Goal: Information Seeking & Learning: Learn about a topic

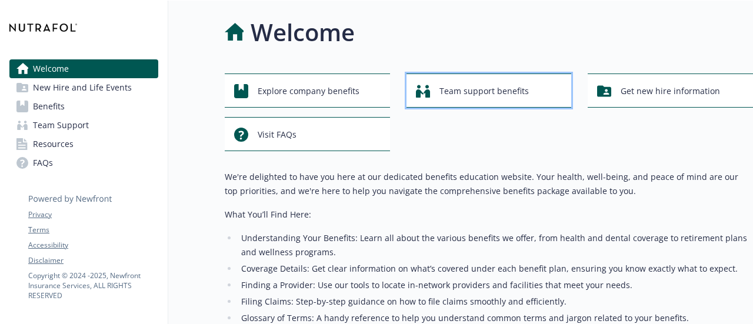
click at [512, 92] on span "Team support benefits" at bounding box center [484, 91] width 89 height 22
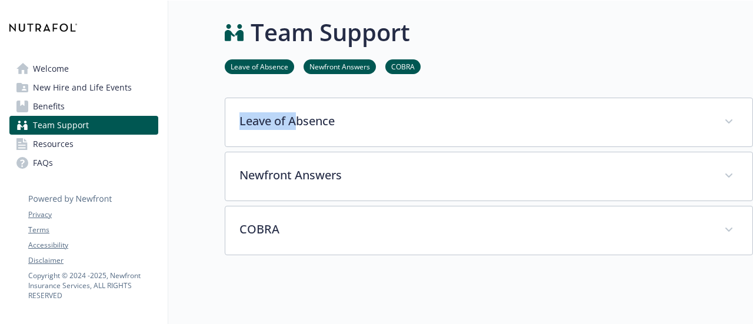
drag, startPoint x: 355, startPoint y: 97, endPoint x: 278, endPoint y: 110, distance: 78.2
click at [278, 110] on div "Team Support Leave of Absence Newfront Answers COBRA Leave of Absence Tilt admi…" at bounding box center [460, 209] width 585 height 416
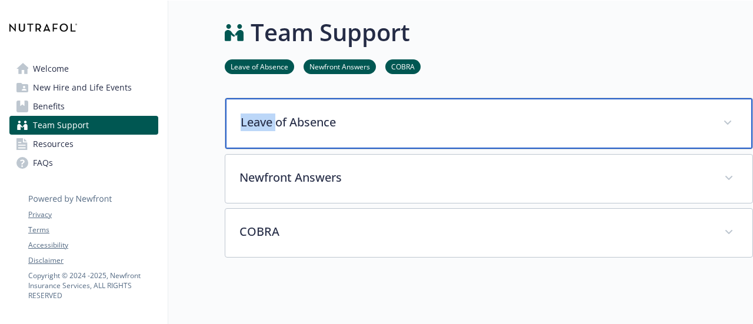
click at [278, 110] on div "Leave of Absence" at bounding box center [488, 123] width 527 height 51
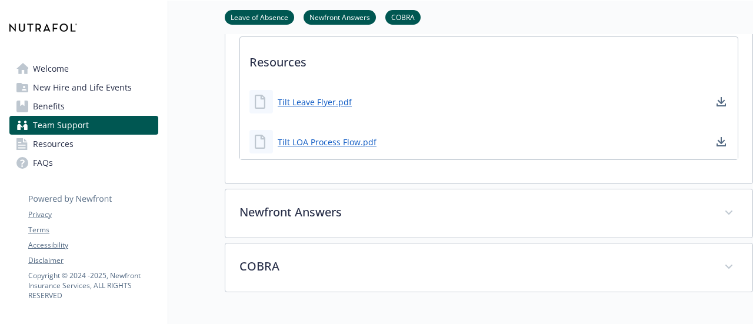
scroll to position [315, 0]
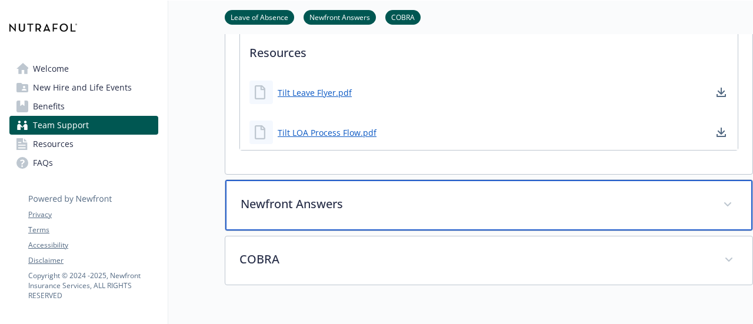
click at [277, 217] on div "Newfront Answers" at bounding box center [488, 205] width 527 height 51
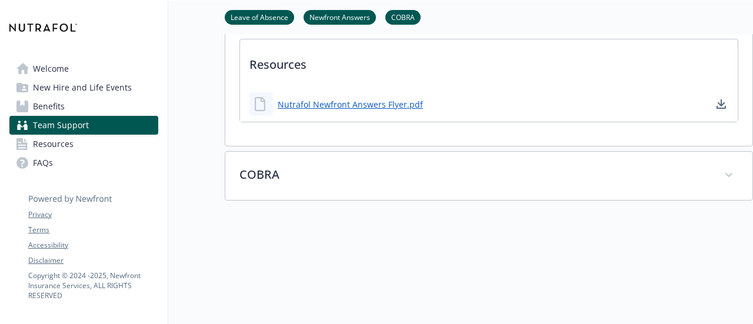
scroll to position [754, 0]
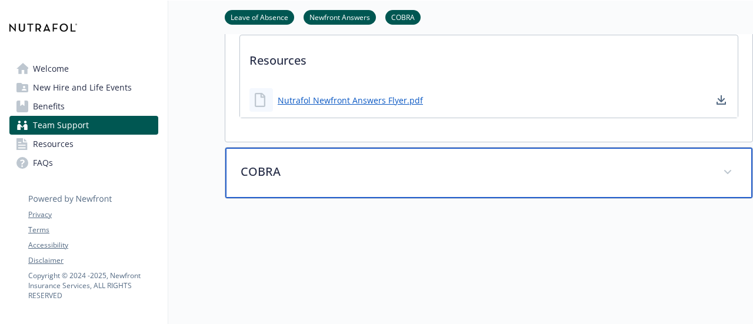
click at [271, 180] on div "COBRA" at bounding box center [488, 173] width 527 height 51
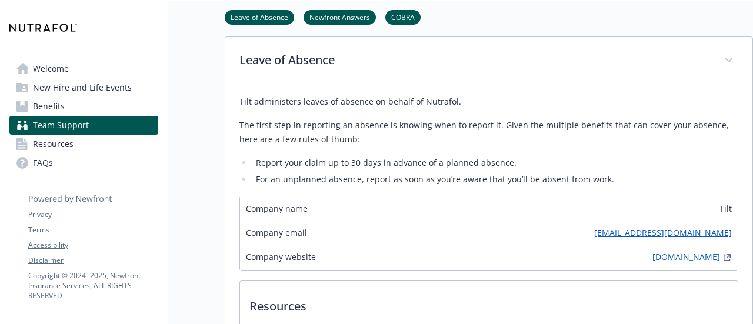
scroll to position [61, 9]
click at [35, 101] on span "Benefits" at bounding box center [49, 106] width 32 height 19
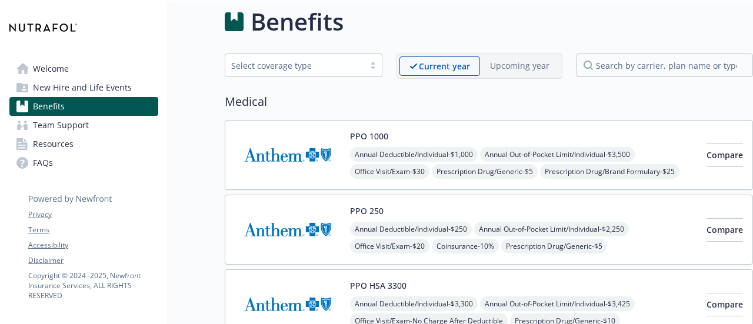
scroll to position [9, 9]
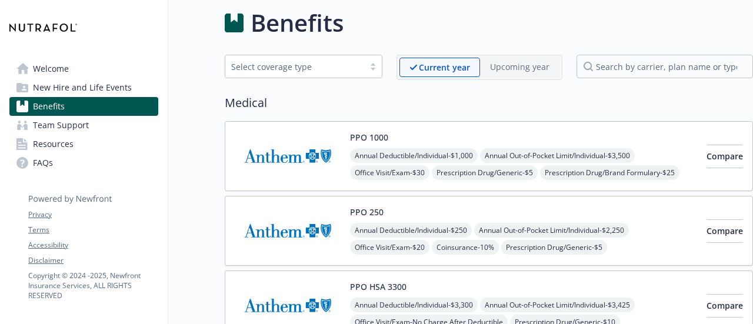
click at [280, 147] on img at bounding box center [288, 156] width 106 height 50
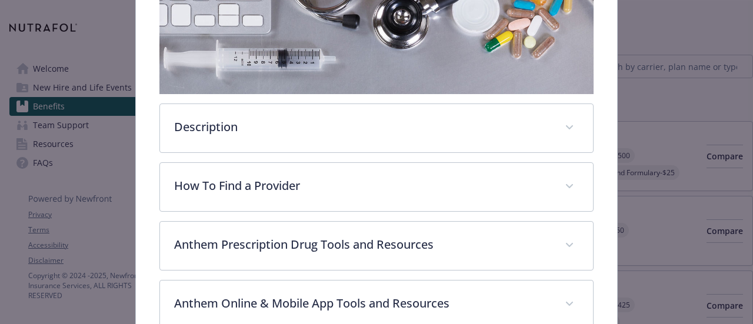
scroll to position [240, 0]
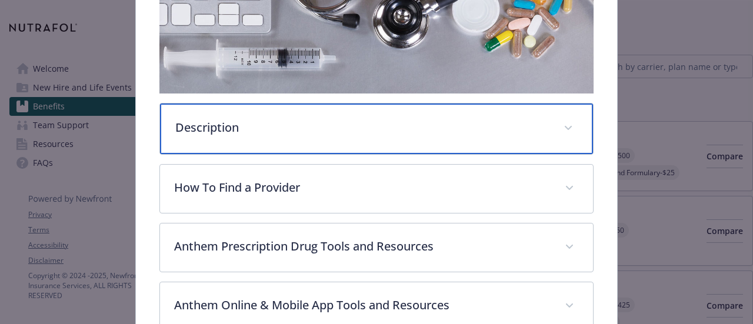
click at [235, 119] on p "Description" at bounding box center [362, 128] width 374 height 18
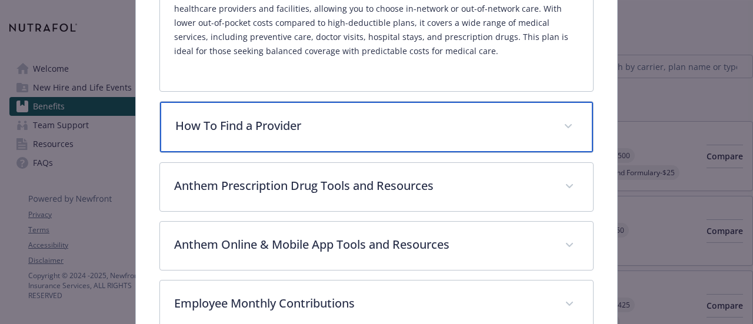
click at [235, 117] on p "How To Find a Provider" at bounding box center [362, 126] width 374 height 18
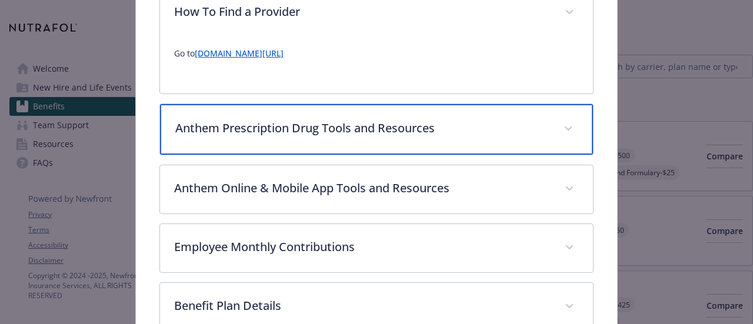
click at [235, 119] on p "Anthem Prescription Drug Tools and Resources" at bounding box center [362, 128] width 374 height 18
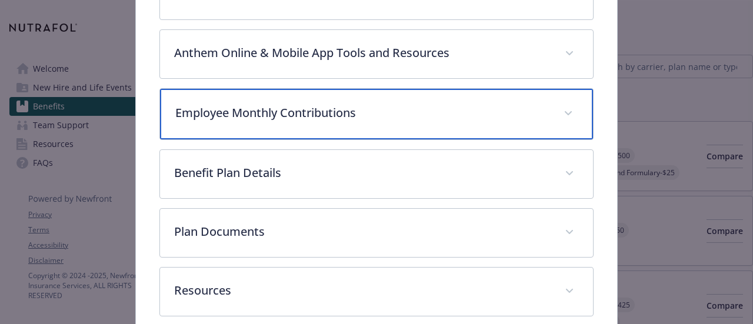
scroll to position [1232, 0]
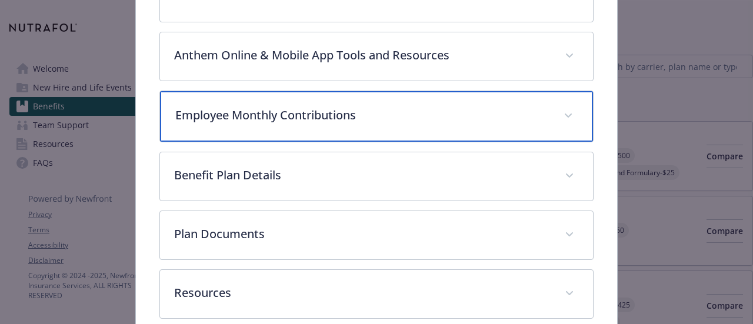
click at [235, 116] on div "Employee Monthly Contributions" at bounding box center [376, 116] width 432 height 51
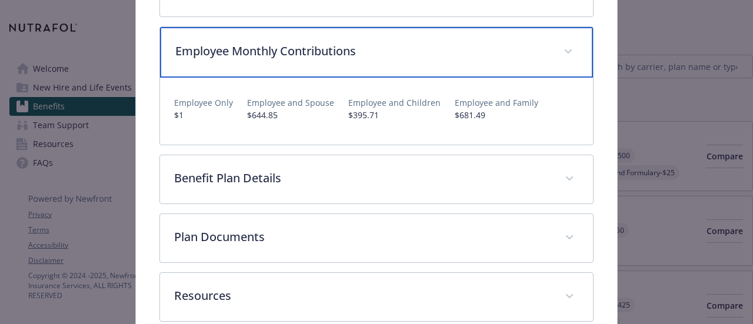
scroll to position [1298, 0]
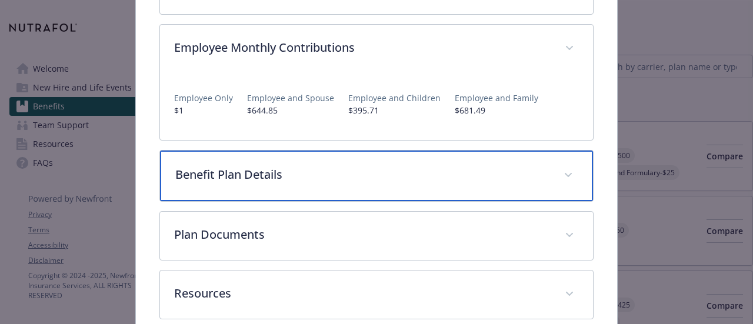
click at [251, 166] on p "Benefit Plan Details" at bounding box center [362, 175] width 374 height 18
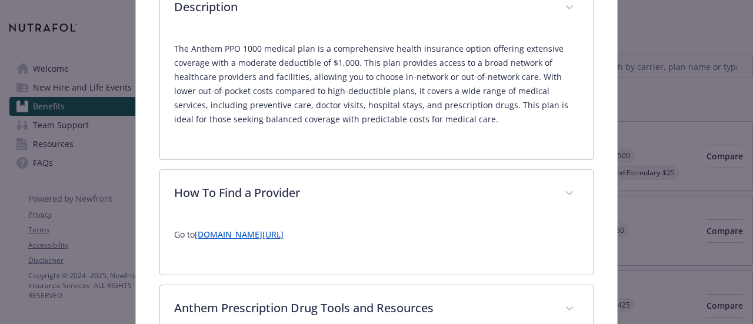
scroll to position [0, 0]
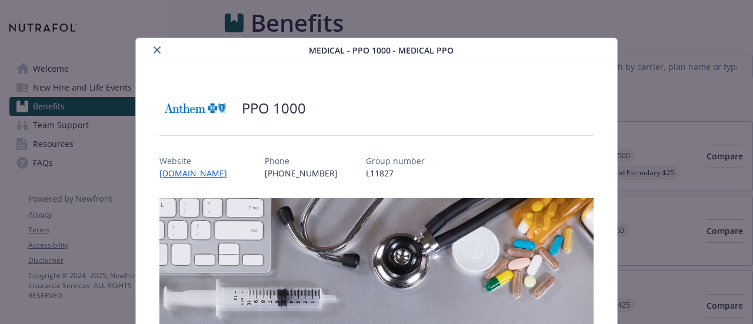
click at [158, 52] on icon "close" at bounding box center [157, 49] width 7 height 7
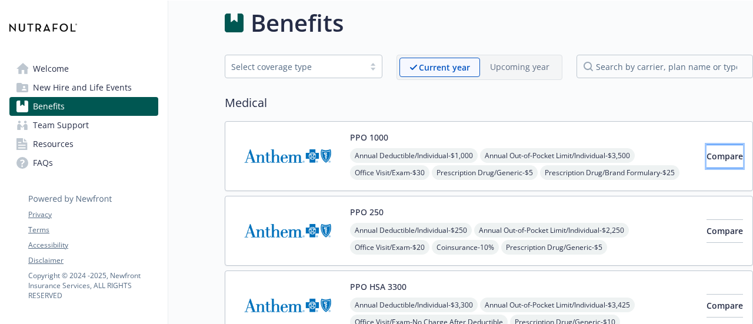
click at [707, 151] on span "Compare" at bounding box center [725, 156] width 36 height 11
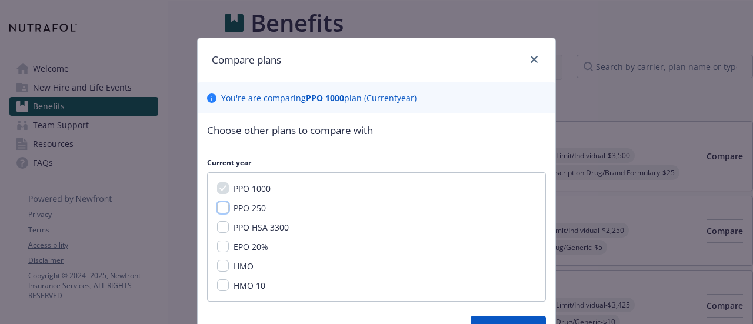
click at [221, 203] on input "PPO 250" at bounding box center [223, 208] width 12 height 12
checkbox input "true"
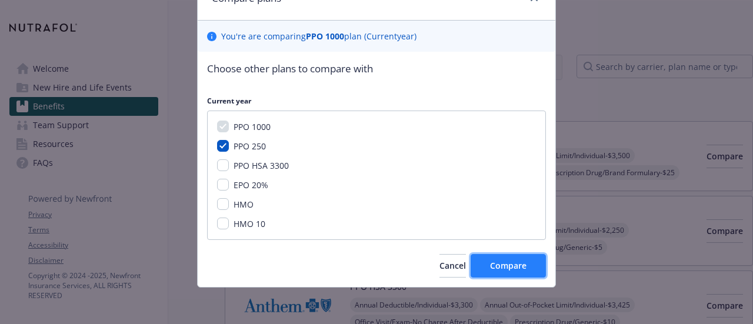
click at [511, 262] on span "Compare" at bounding box center [508, 265] width 36 height 11
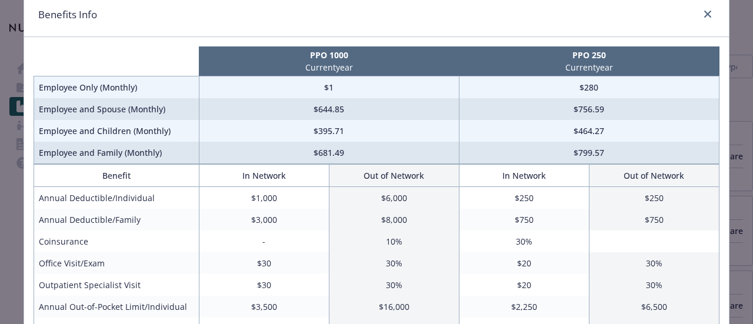
scroll to position [0, 0]
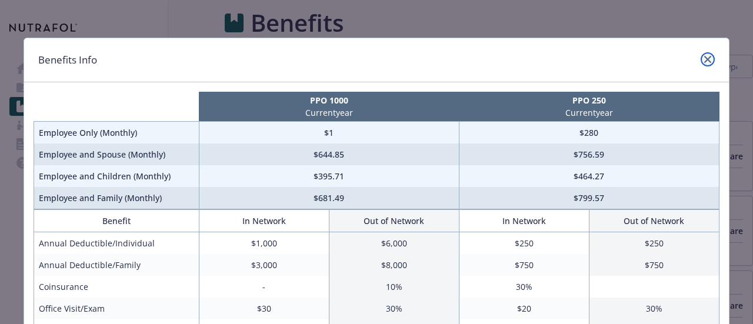
click at [704, 59] on icon "close" at bounding box center [707, 59] width 7 height 7
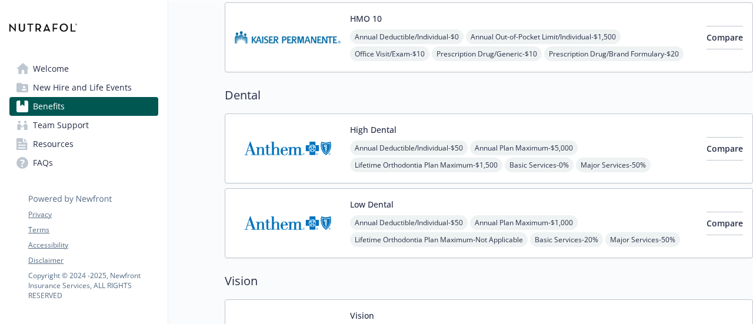
scroll to position [502, 9]
click at [711, 137] on button "Compare" at bounding box center [725, 149] width 36 height 24
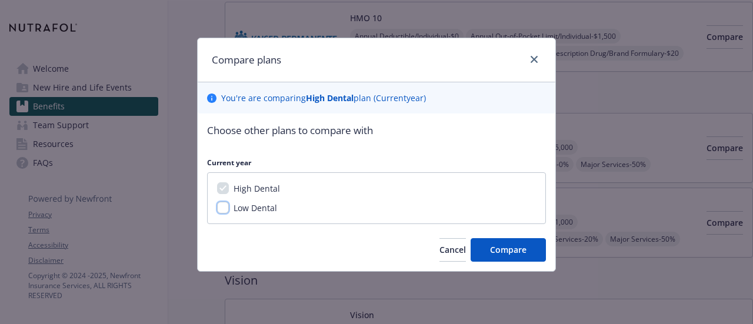
click at [222, 207] on input "Low Dental" at bounding box center [223, 208] width 12 height 12
checkbox input "true"
click at [495, 250] on span "Compare" at bounding box center [508, 249] width 36 height 11
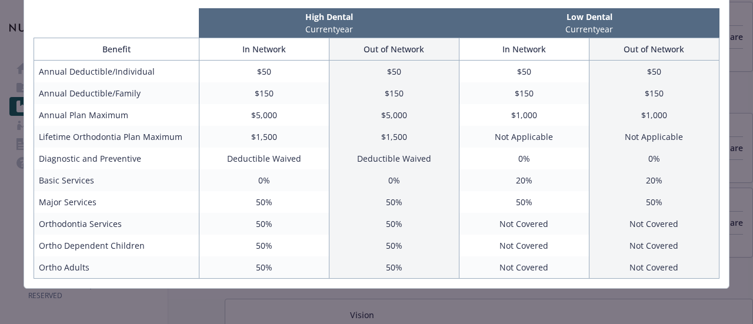
scroll to position [0, 0]
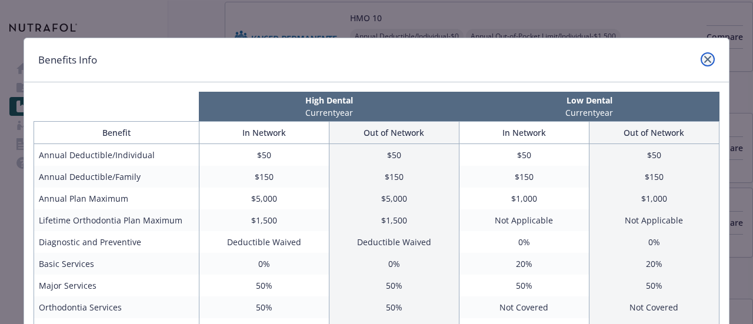
click at [708, 57] on link "close" at bounding box center [708, 59] width 14 height 14
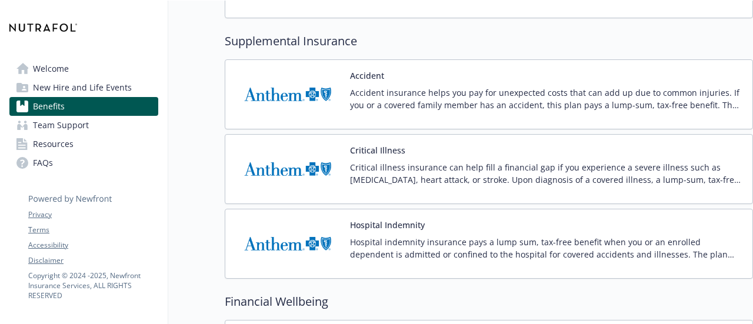
scroll to position [1375, 9]
click at [350, 91] on p "Accident insurance helps you pay for unexpected costs that can add up due to co…" at bounding box center [546, 98] width 393 height 25
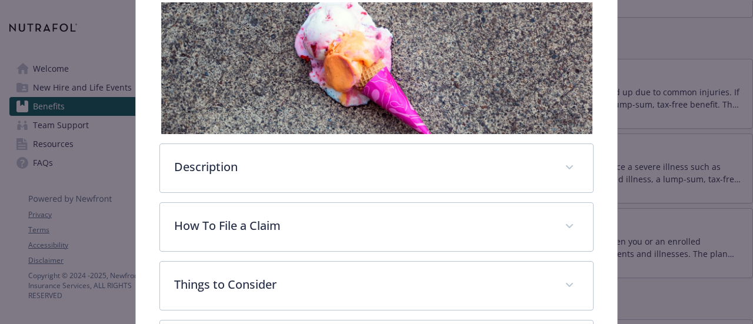
scroll to position [212, 0]
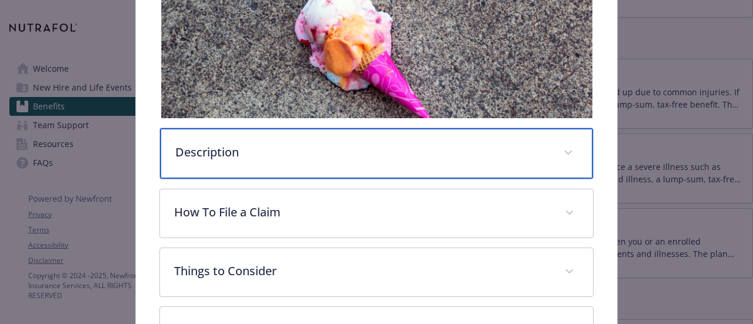
click at [209, 128] on div "Description" at bounding box center [376, 153] width 432 height 51
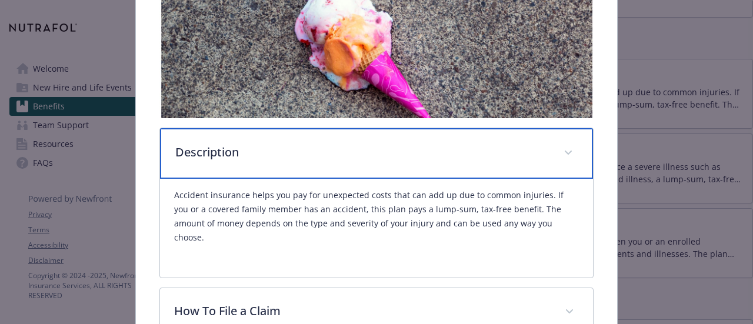
scroll to position [335, 0]
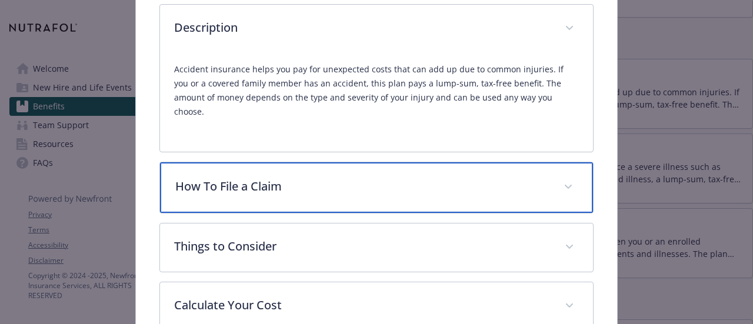
click at [207, 178] on p "How To File a Claim" at bounding box center [362, 187] width 374 height 18
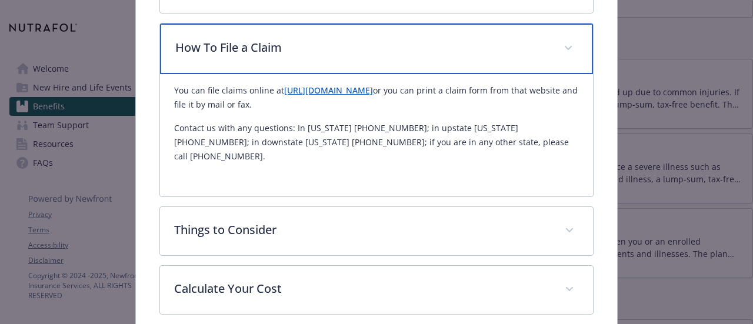
scroll to position [475, 0]
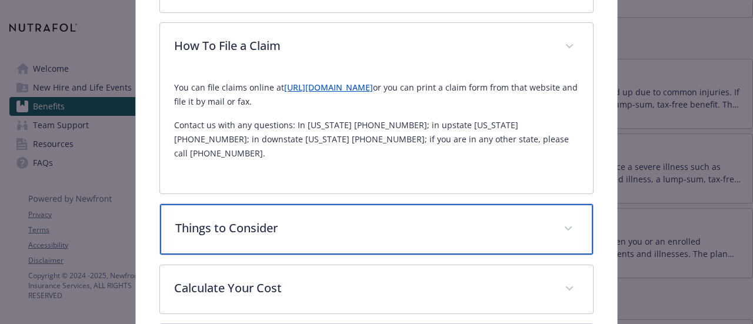
click at [224, 219] on p "Things to Consider" at bounding box center [362, 228] width 374 height 18
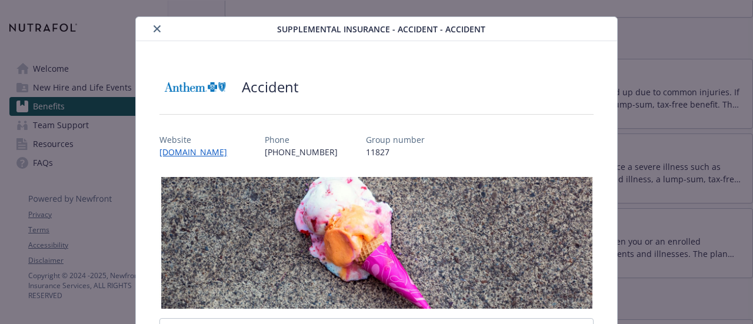
scroll to position [19, 0]
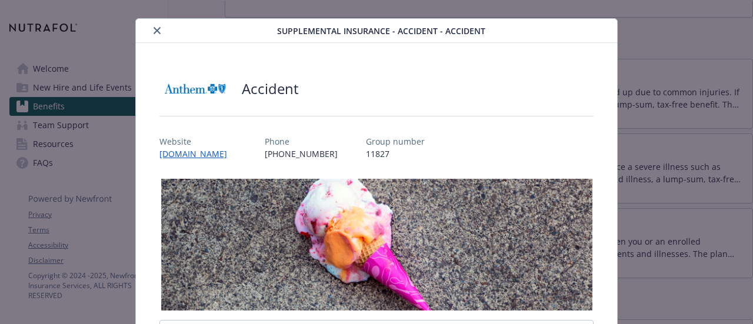
click at [154, 29] on icon "close" at bounding box center [157, 30] width 7 height 7
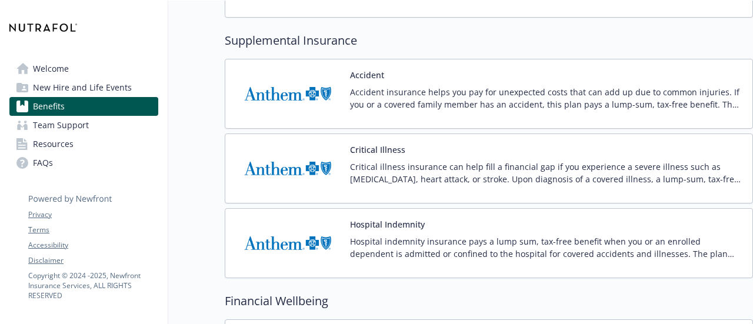
click at [267, 156] on img at bounding box center [288, 169] width 106 height 50
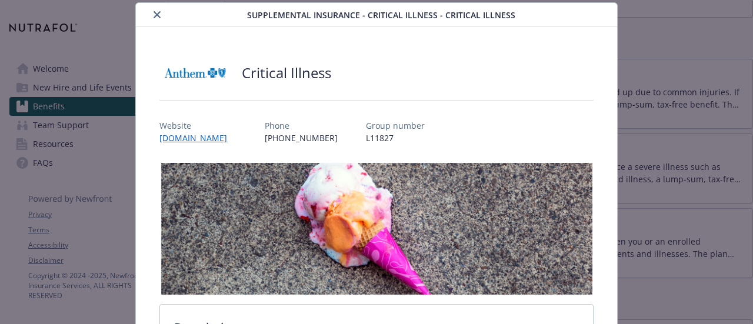
scroll to position [220, 0]
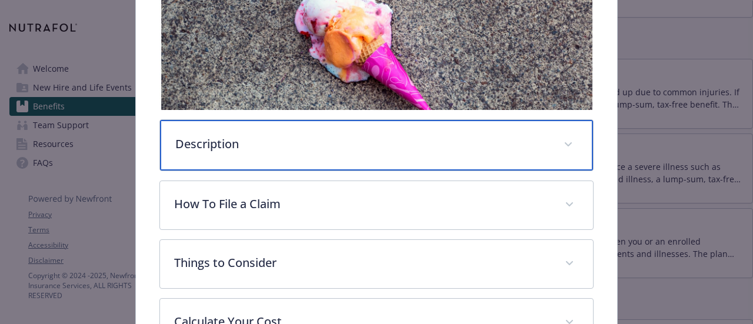
click at [225, 135] on p "Description" at bounding box center [362, 144] width 374 height 18
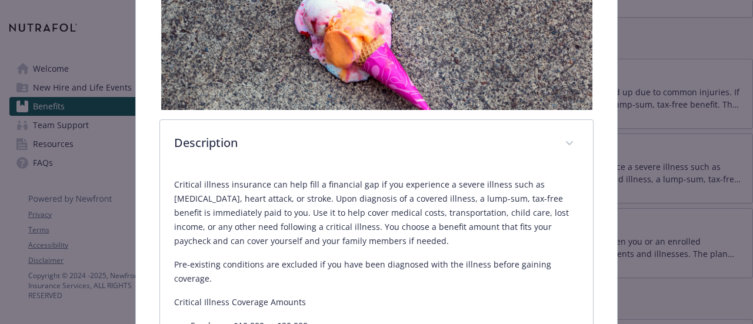
click at [265, 235] on p "Critical illness insurance can help fill a financial gap if you experience a se…" at bounding box center [376, 213] width 404 height 71
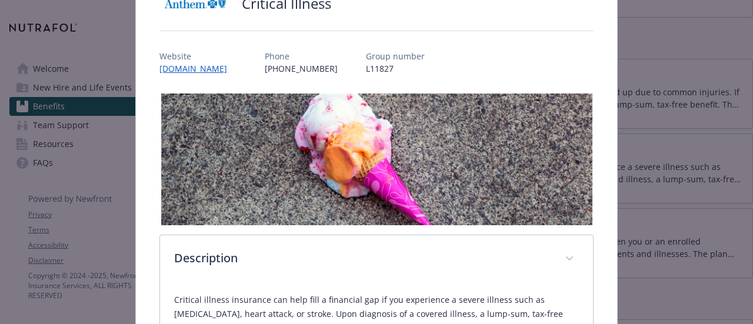
scroll to position [0, 0]
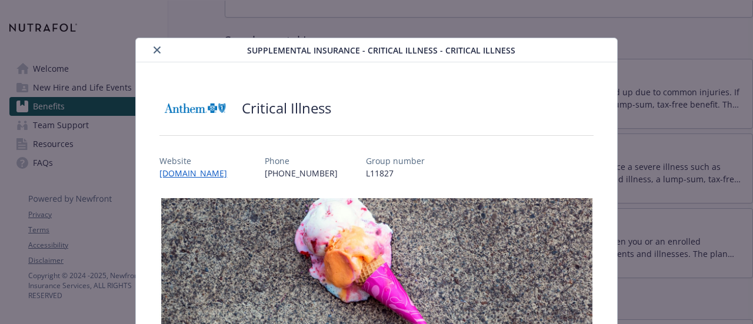
click at [157, 51] on icon "close" at bounding box center [157, 49] width 7 height 7
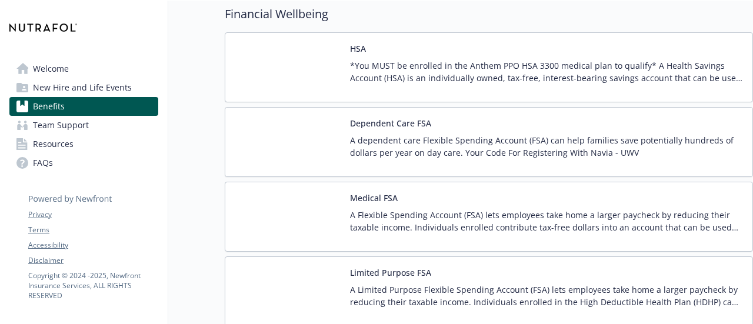
scroll to position [1662, 9]
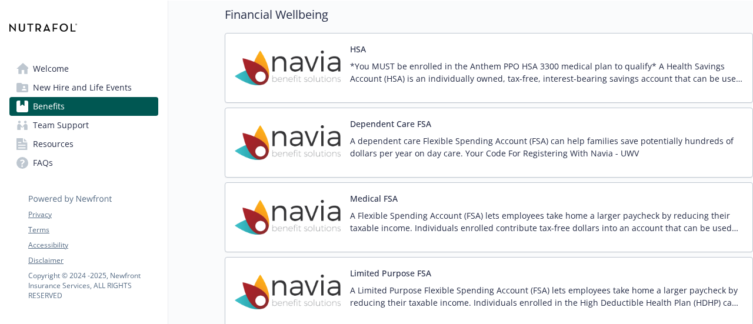
click at [371, 217] on p "A Flexible Spending Account (FSA) lets employees take home a larger paycheck by…" at bounding box center [546, 221] width 393 height 25
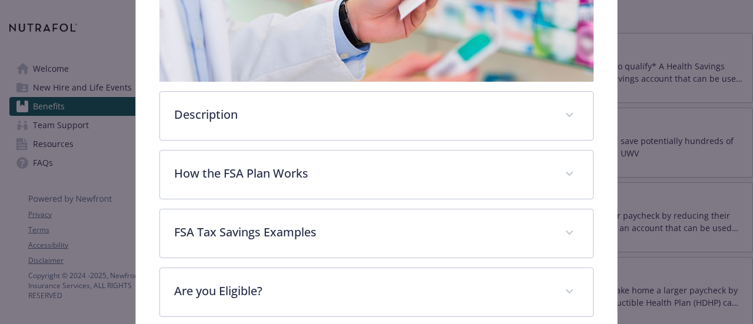
scroll to position [385, 0]
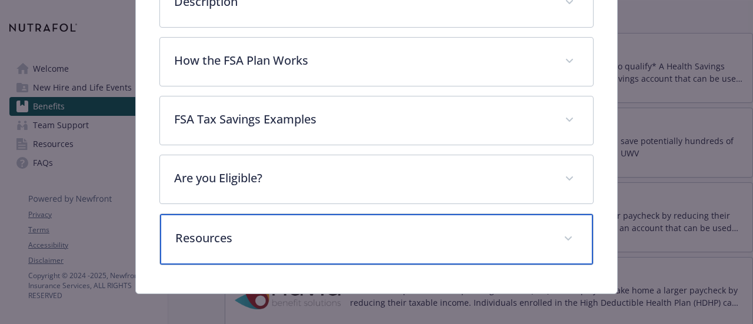
click at [218, 229] on p "Resources" at bounding box center [362, 238] width 374 height 18
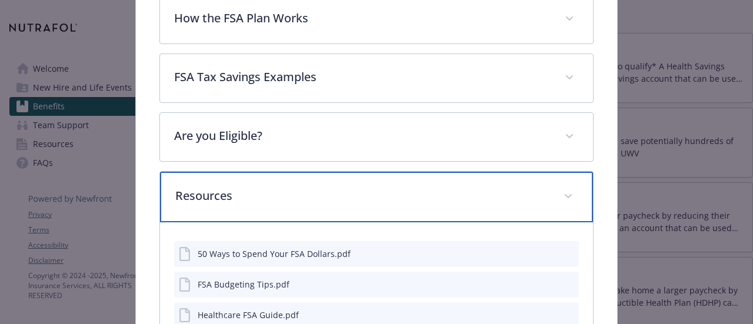
scroll to position [425, 0]
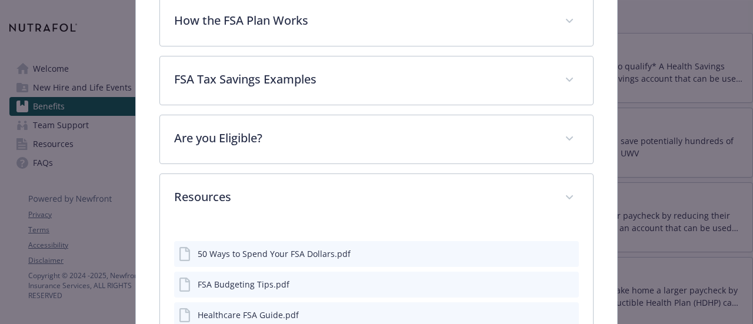
click at [563, 250] on icon "preview file" at bounding box center [568, 253] width 11 height 8
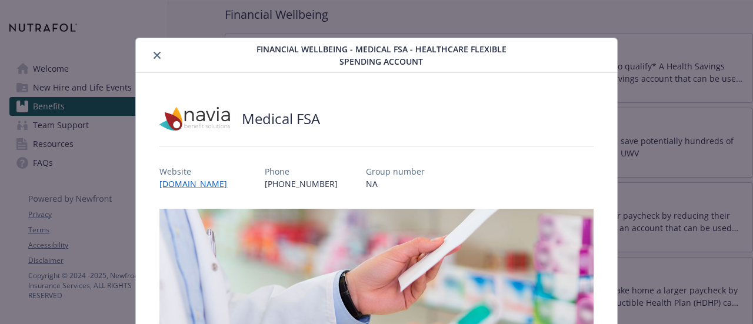
click at [154, 57] on icon "close" at bounding box center [157, 55] width 7 height 7
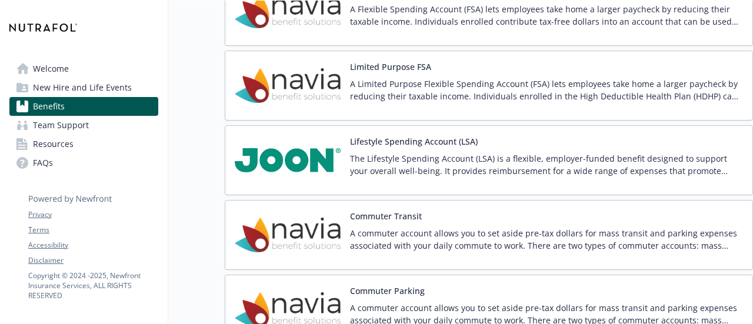
scroll to position [1876, 9]
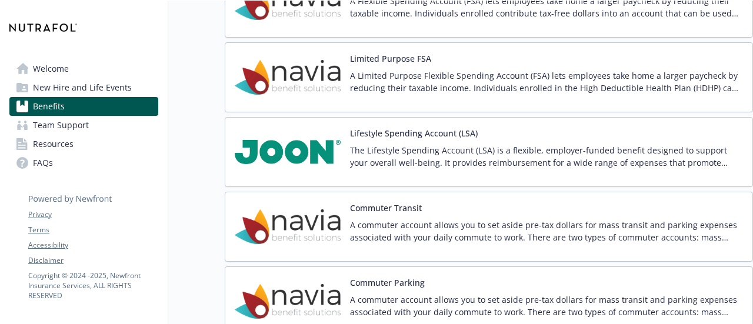
click at [355, 144] on p "The Lifestyle Spending Account (LSA) is a flexible, employer-funded benefit des…" at bounding box center [546, 156] width 393 height 25
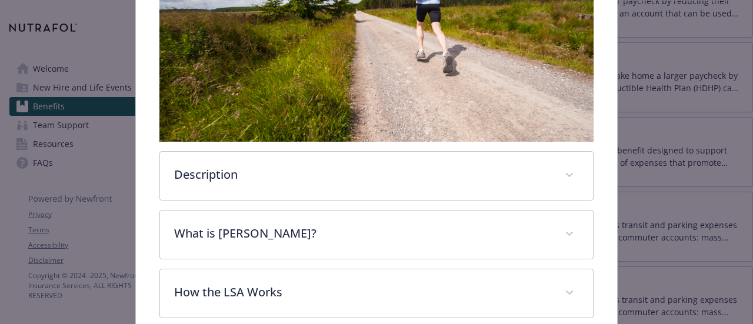
scroll to position [357, 0]
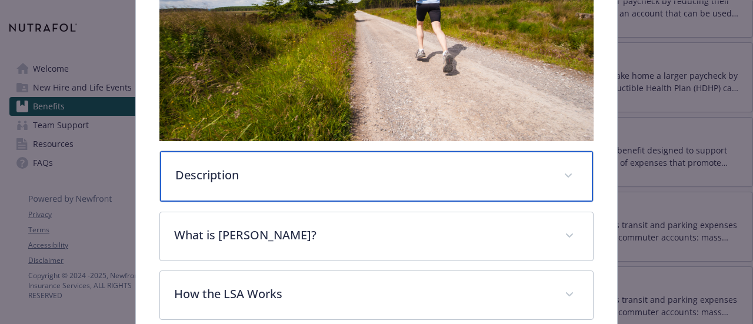
click at [222, 154] on div "Description" at bounding box center [376, 176] width 432 height 51
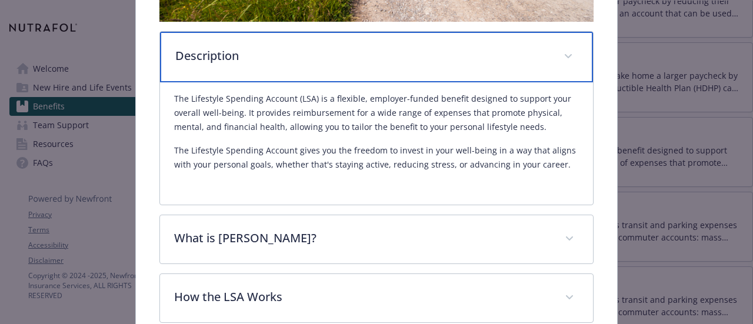
scroll to position [478, 0]
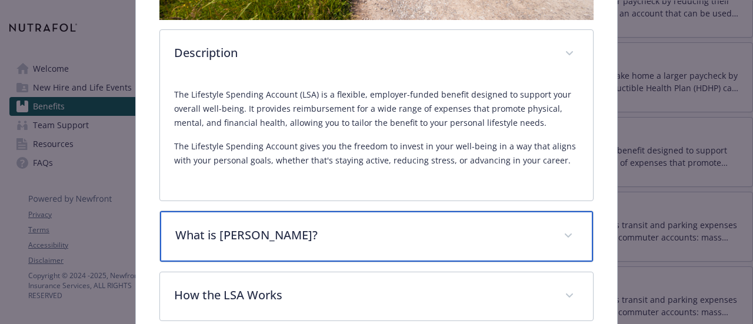
click at [195, 241] on div "What is [PERSON_NAME]?" at bounding box center [376, 236] width 432 height 51
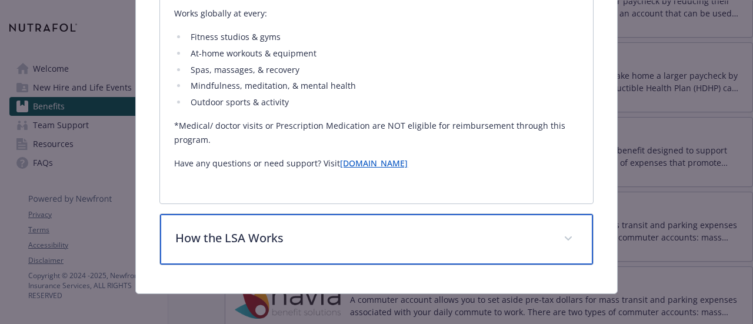
click at [215, 236] on p "How the LSA Works" at bounding box center [362, 238] width 374 height 18
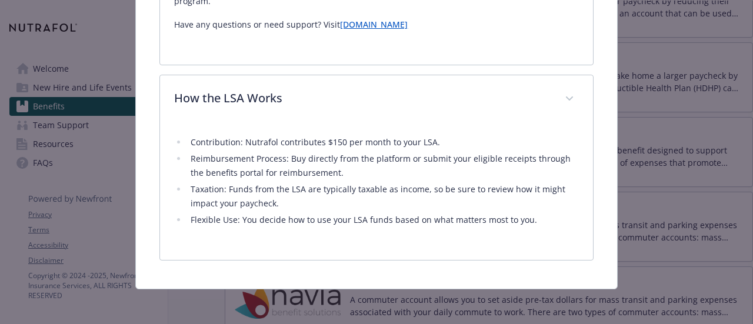
scroll to position [928, 0]
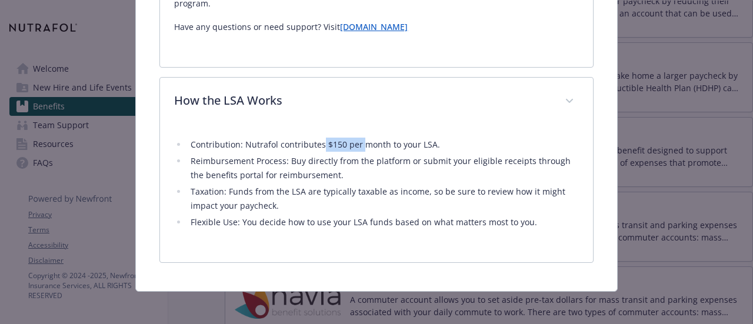
drag, startPoint x: 319, startPoint y: 142, endPoint x: 359, endPoint y: 139, distance: 39.5
click at [359, 139] on li "Contribution: Nutrafol contributes $150 per month to your LSA." at bounding box center [382, 145] width 391 height 14
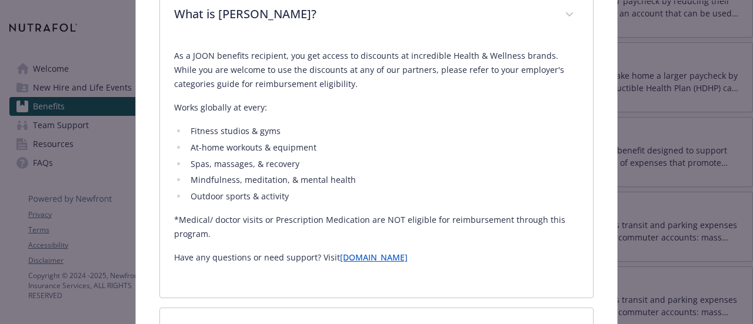
scroll to position [696, 0]
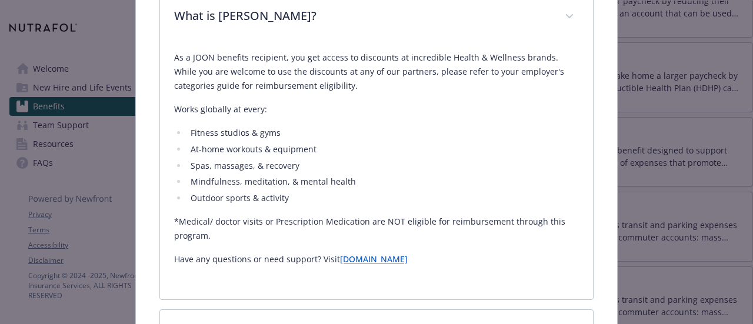
click at [399, 282] on div "As a JOON benefits recipient, you get access to discounts at incredible Health …" at bounding box center [376, 170] width 432 height 259
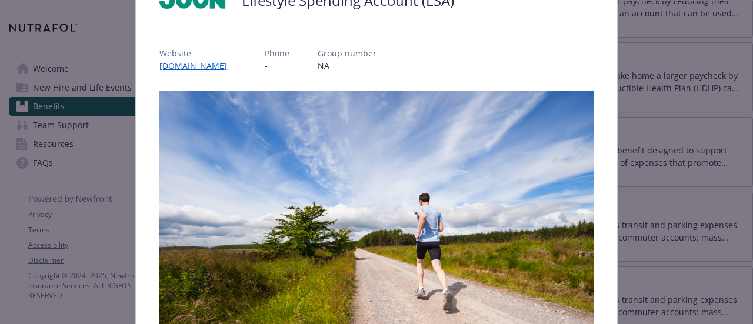
scroll to position [0, 0]
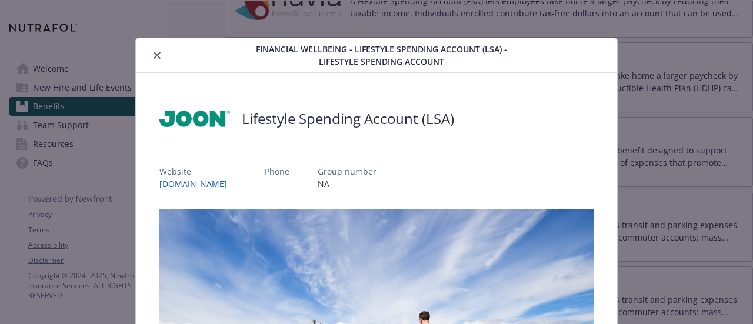
click at [154, 52] on icon "close" at bounding box center [157, 55] width 7 height 7
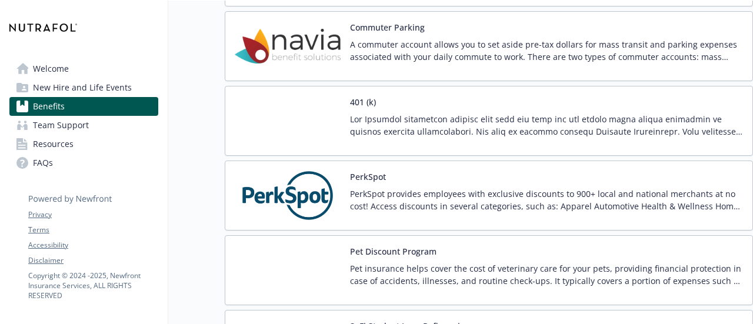
scroll to position [2216, 9]
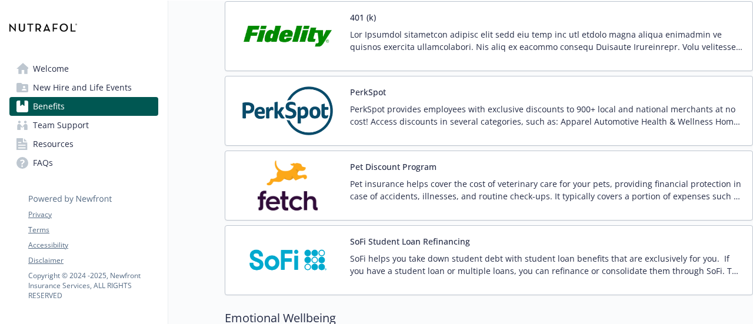
click at [287, 90] on img at bounding box center [288, 111] width 106 height 50
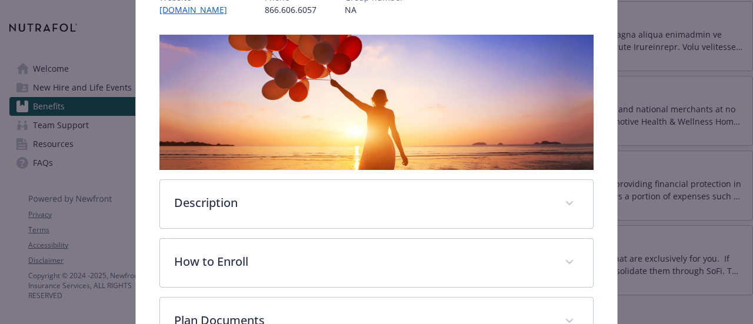
scroll to position [248, 0]
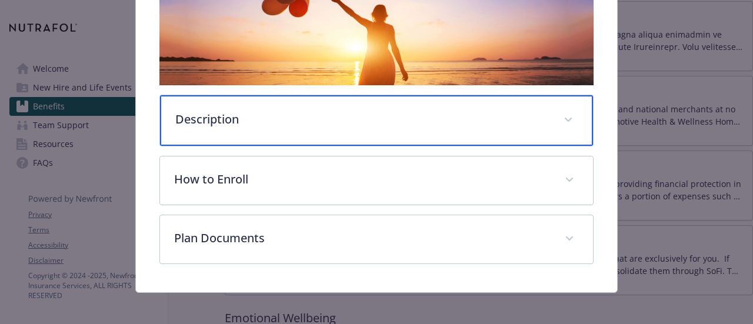
click at [205, 118] on p "Description" at bounding box center [362, 120] width 374 height 18
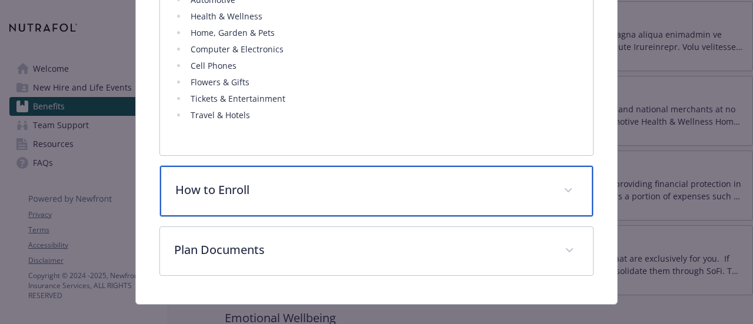
scroll to position [484, 0]
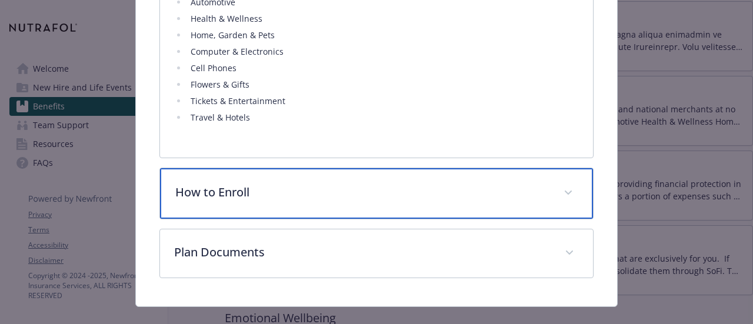
click at [222, 184] on p "How to Enroll" at bounding box center [362, 193] width 374 height 18
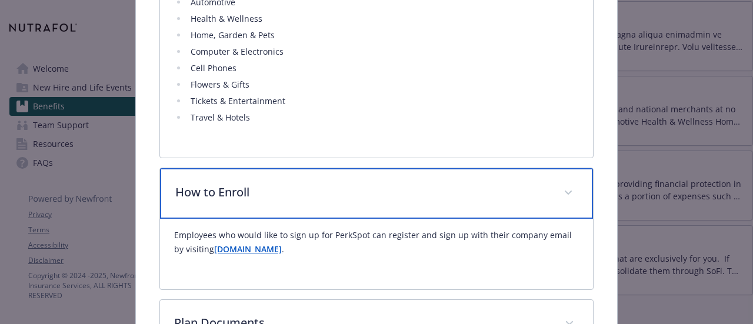
scroll to position [557, 0]
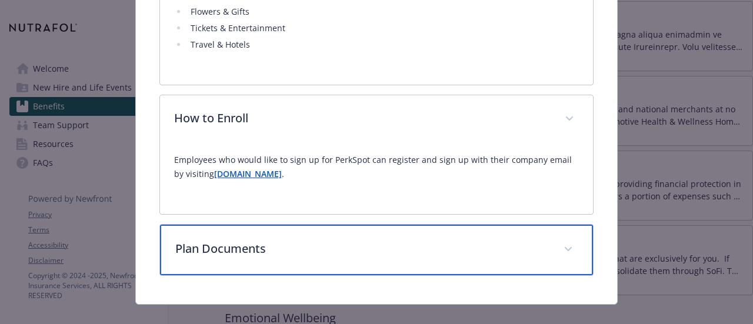
click at [206, 240] on p "Plan Documents" at bounding box center [362, 249] width 374 height 18
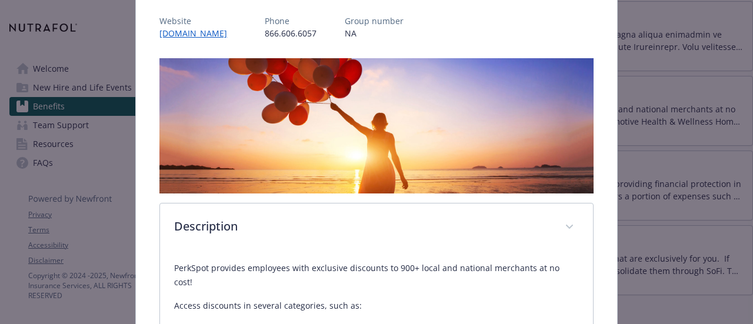
scroll to position [0, 0]
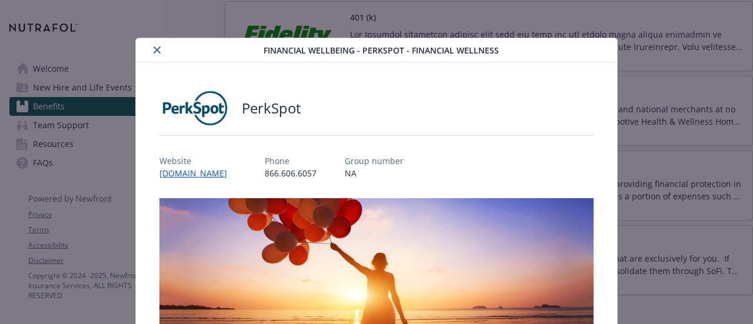
click at [154, 46] on icon "close" at bounding box center [157, 49] width 7 height 7
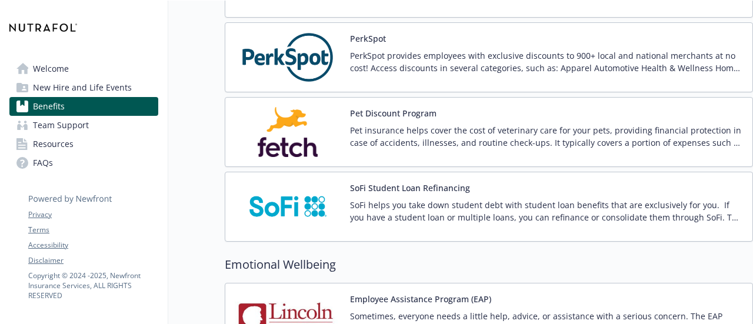
scroll to position [2271, 9]
click at [283, 115] on img at bounding box center [288, 131] width 106 height 50
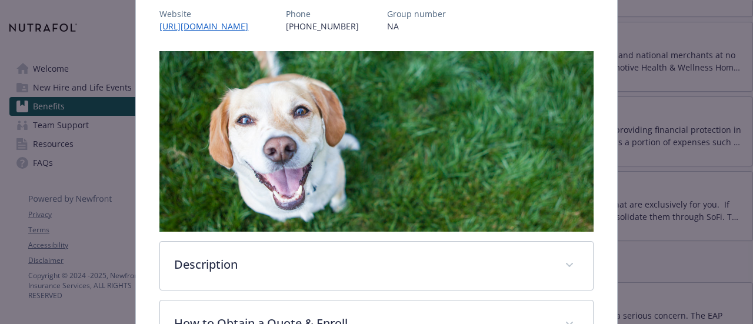
scroll to position [157, 0]
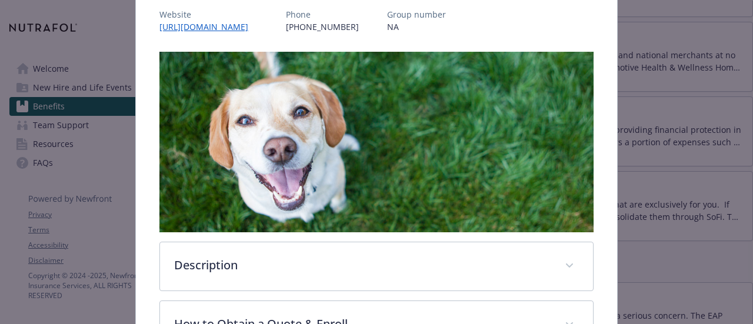
click at [283, 115] on div "Pet Discount Program Website [URL][DOMAIN_NAME] Phone [PHONE_NUMBER] Group numb…" at bounding box center [376, 176] width 434 height 465
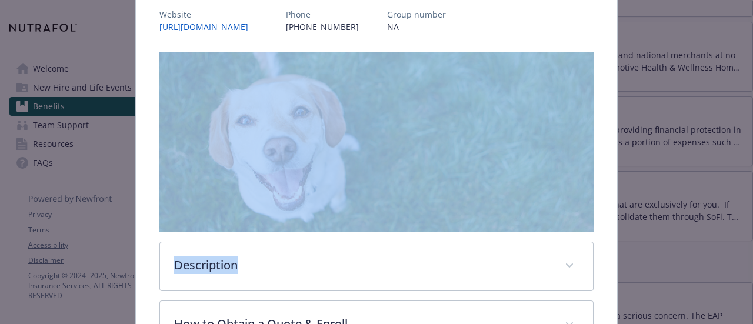
click at [283, 115] on div "Pet Discount Program Website [URL][DOMAIN_NAME] Phone [PHONE_NUMBER] Group numb…" at bounding box center [376, 176] width 434 height 465
click at [387, 33] on p "NA" at bounding box center [416, 27] width 59 height 12
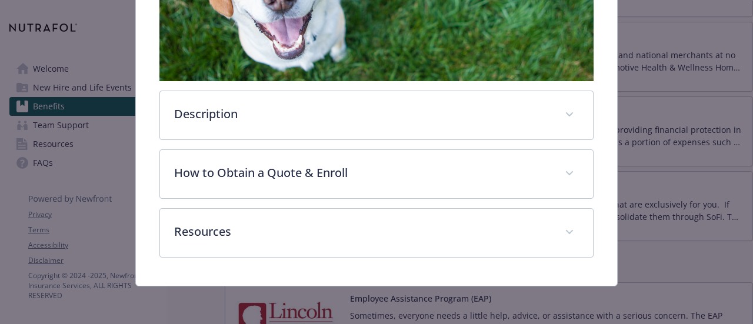
scroll to position [314, 0]
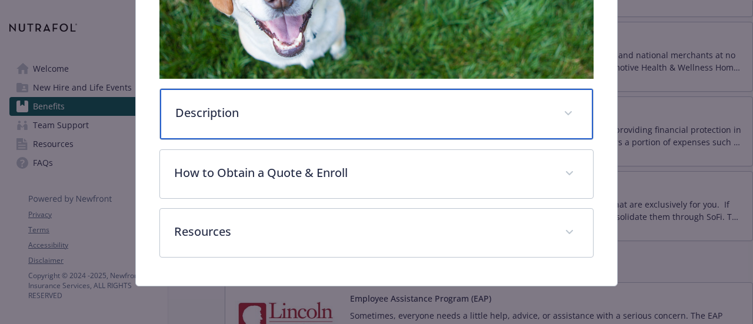
click at [211, 122] on p "Description" at bounding box center [362, 113] width 374 height 18
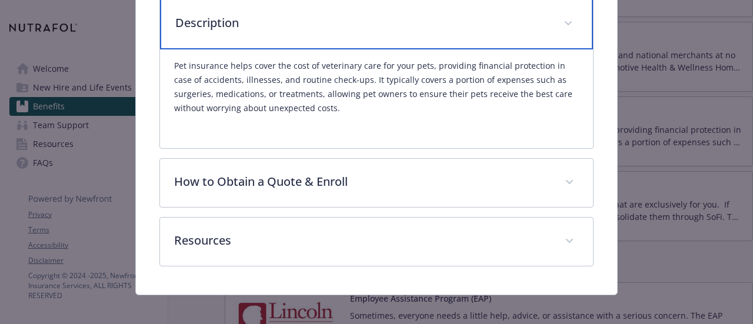
scroll to position [0, 0]
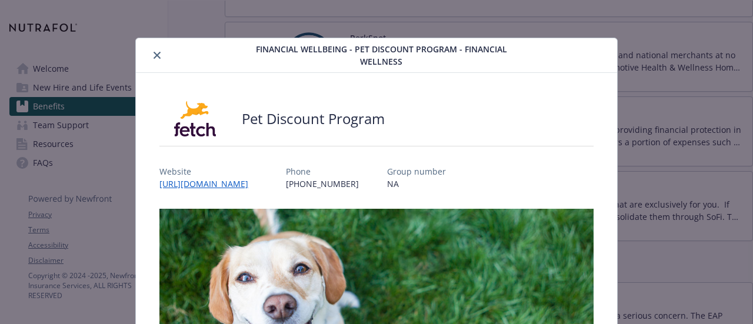
click at [156, 55] on icon "close" at bounding box center [157, 55] width 7 height 7
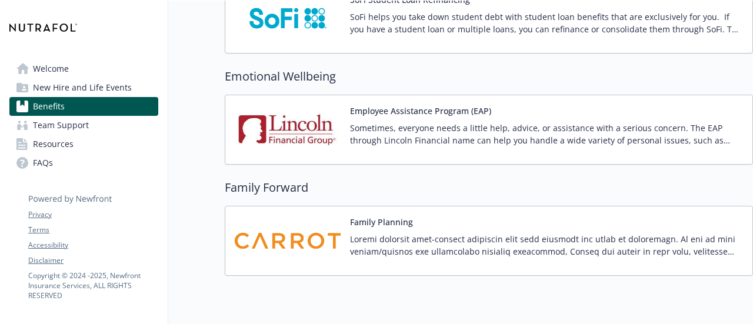
scroll to position [2459, 9]
click at [326, 134] on img at bounding box center [288, 129] width 106 height 50
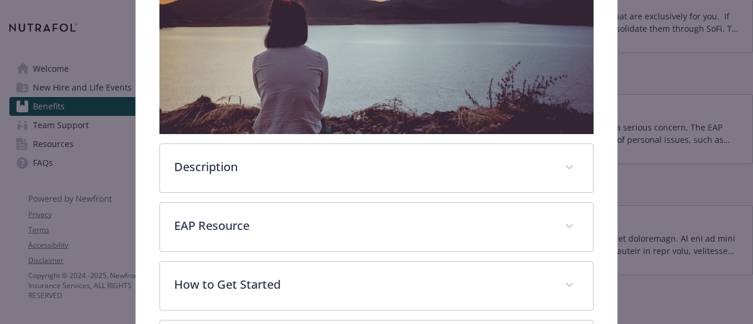
scroll to position [265, 0]
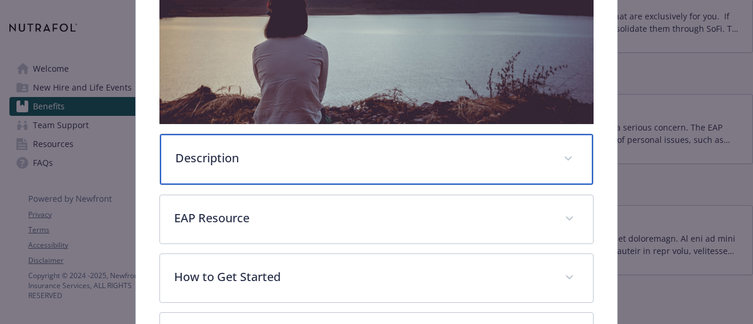
click at [326, 134] on div "Description" at bounding box center [376, 159] width 432 height 51
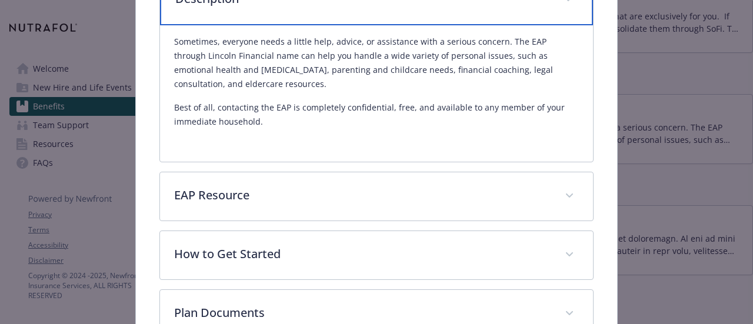
scroll to position [453, 0]
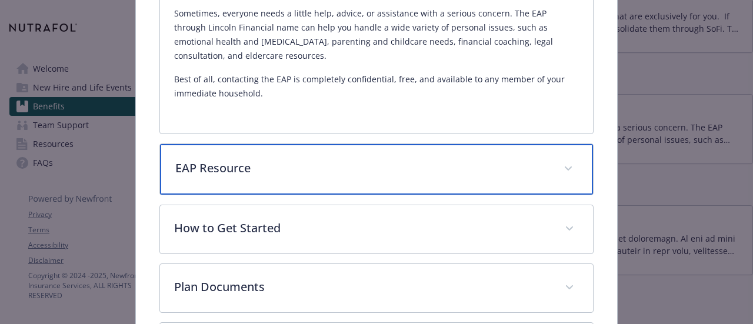
click at [236, 159] on p "EAP Resource" at bounding box center [362, 168] width 374 height 18
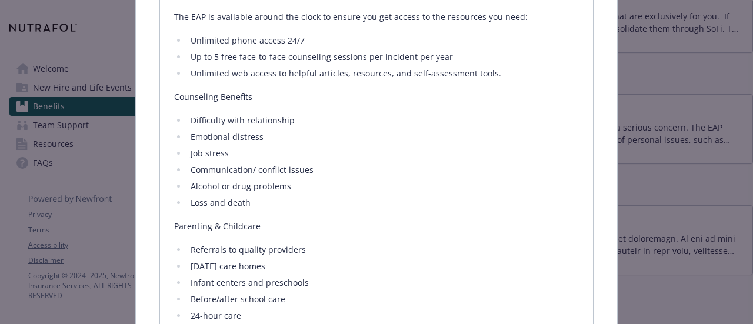
scroll to position [640, 0]
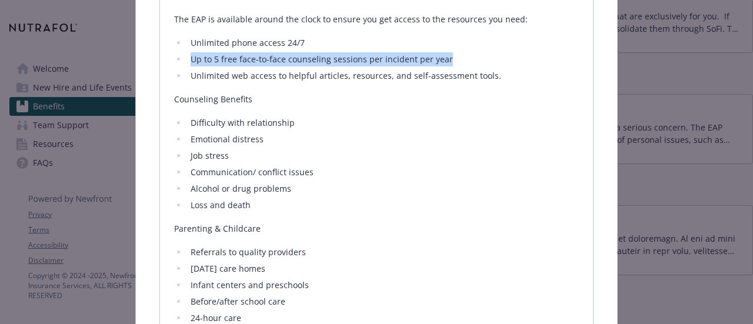
drag, startPoint x: 192, startPoint y: 56, endPoint x: 446, endPoint y: 55, distance: 254.2
click at [446, 55] on li "Up to 5 free face-to-face counseling sessions per incident per year" at bounding box center [382, 59] width 391 height 14
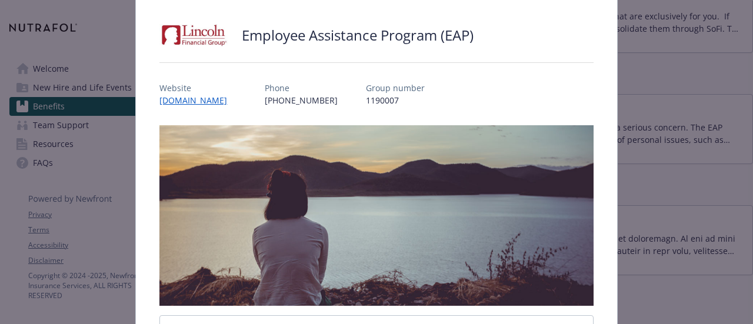
scroll to position [0, 0]
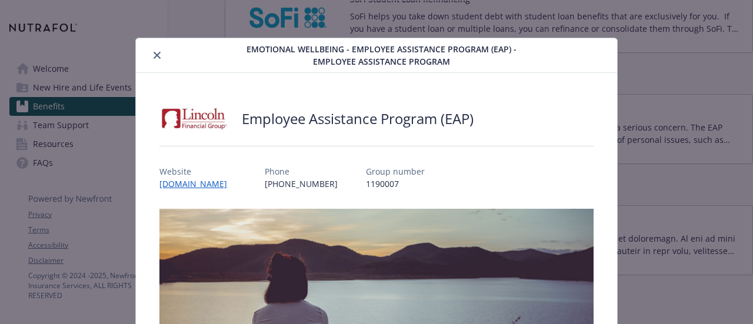
click at [155, 52] on icon "close" at bounding box center [157, 55] width 7 height 7
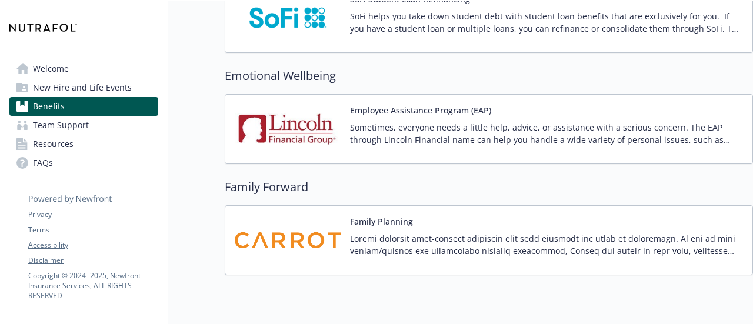
scroll to position [2490, 9]
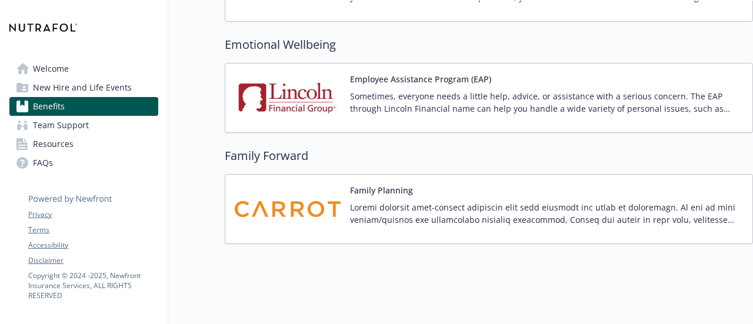
click at [298, 200] on img at bounding box center [288, 209] width 106 height 50
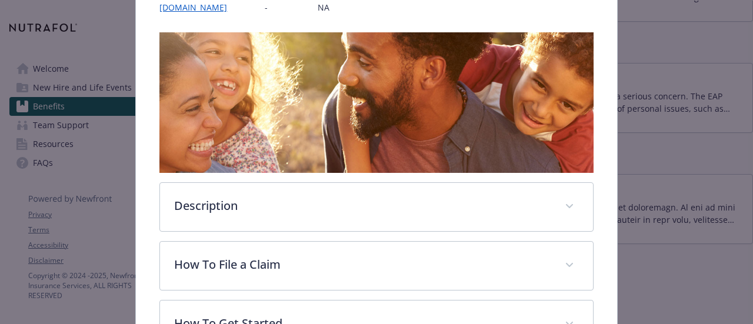
scroll to position [167, 0]
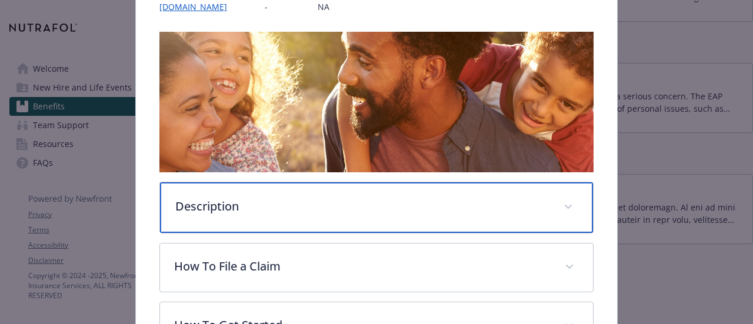
click at [198, 212] on div "Description" at bounding box center [376, 207] width 432 height 51
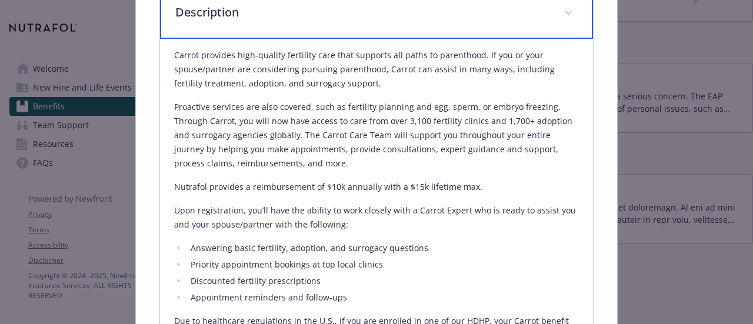
scroll to position [394, 0]
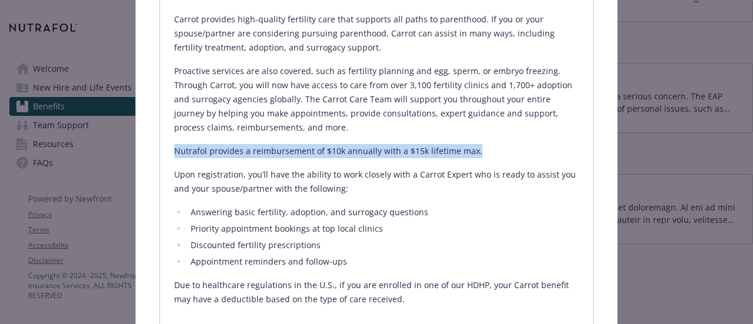
drag, startPoint x: 175, startPoint y: 152, endPoint x: 485, endPoint y: 147, distance: 309.5
click at [485, 147] on p "Nutrafol provides a reimbursement of $10k annually with a $15k lifetime max." at bounding box center [376, 151] width 404 height 14
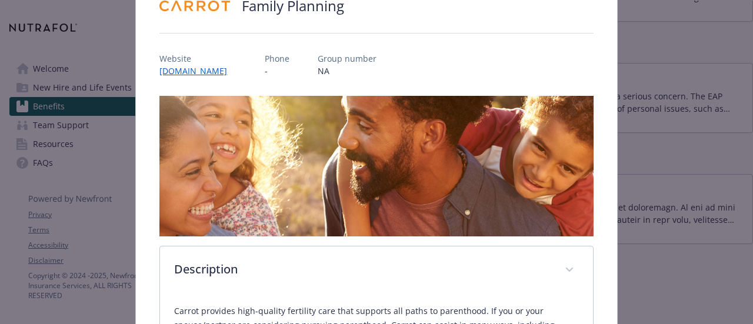
scroll to position [0, 0]
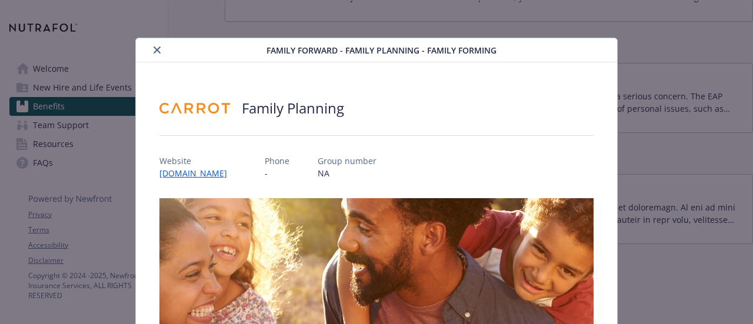
click at [154, 47] on icon "close" at bounding box center [157, 49] width 7 height 7
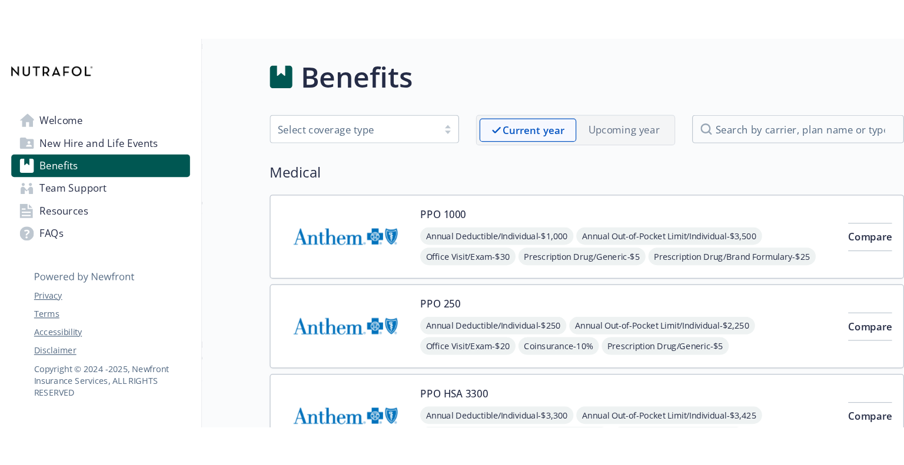
scroll to position [0, 9]
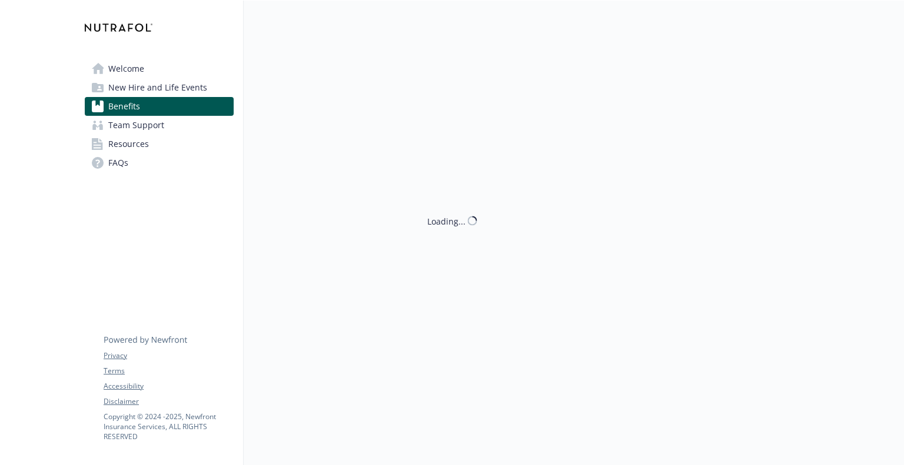
click at [462, 210] on div "Loading..." at bounding box center [536, 233] width 585 height 465
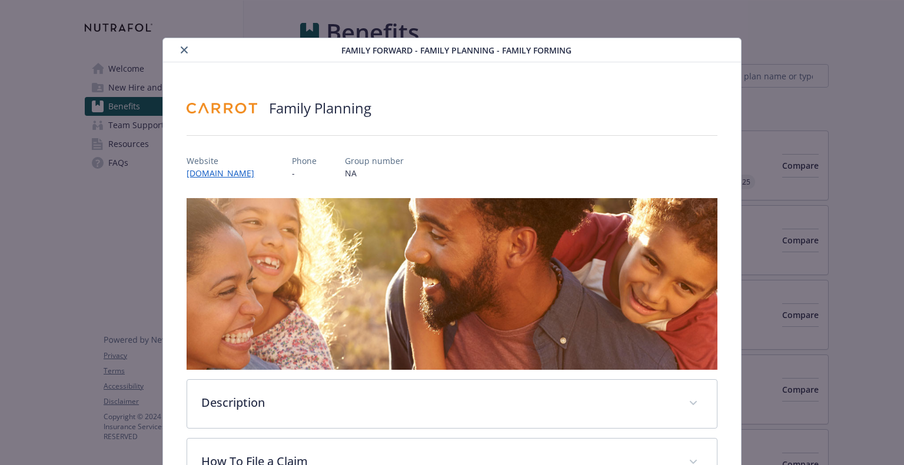
scroll to position [35, 0]
